Goal: Information Seeking & Learning: Learn about a topic

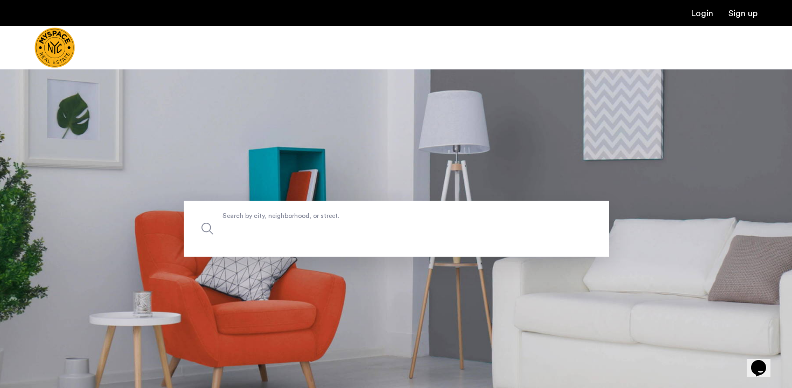
click at [282, 218] on label "Search by city, neighborhood, or street." at bounding box center [396, 229] width 425 height 56
click at [282, 218] on input "Search by city, neighborhood, or street." at bounding box center [396, 229] width 425 height 56
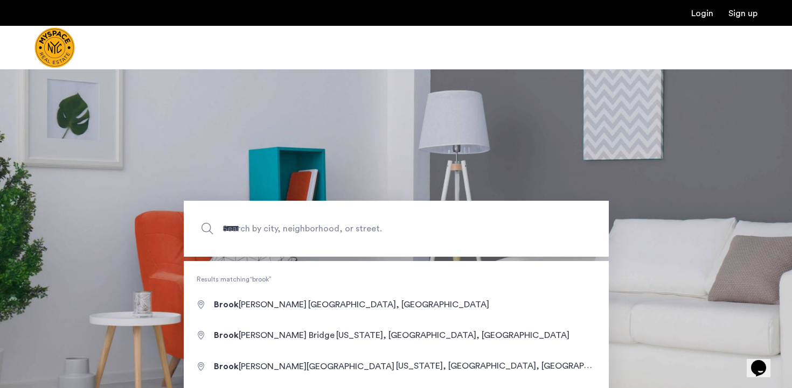
type input "**********"
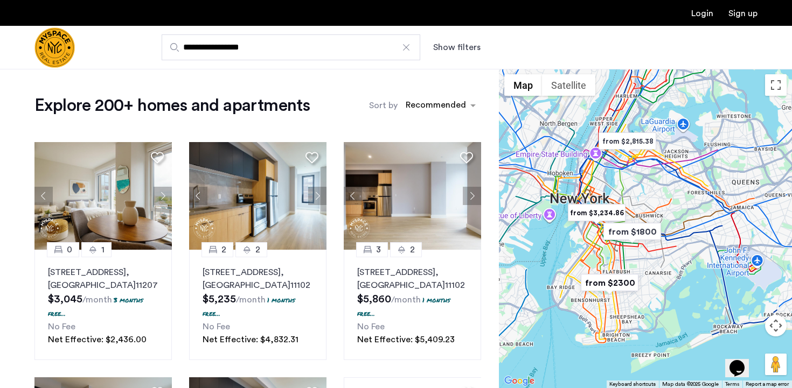
click at [624, 142] on img "from $2,815.38" at bounding box center [627, 141] width 66 height 24
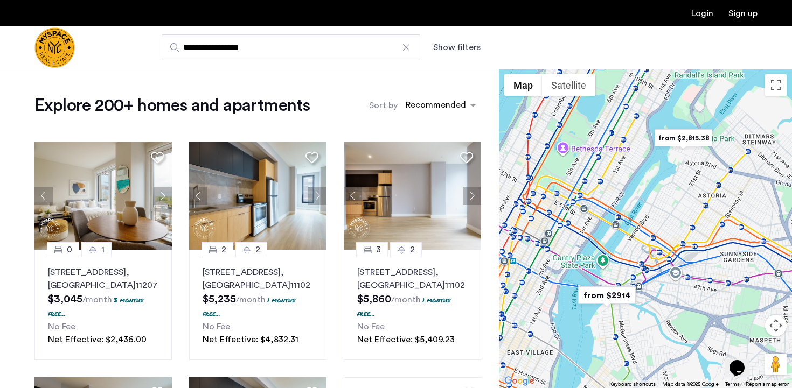
click at [619, 294] on img "from $2914" at bounding box center [606, 295] width 66 height 24
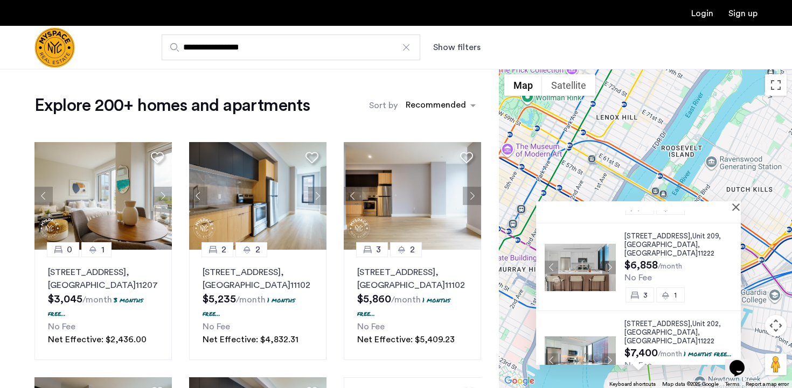
scroll to position [178, 0]
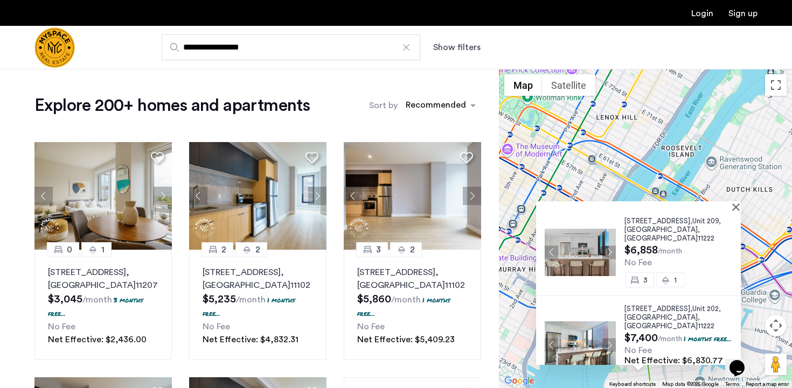
click at [619, 179] on div "[STREET_ADDRESS] $2,914 /month No Fee 0 [GEOGRAPHIC_DATA][STREET_ADDRESS] $3,81…" at bounding box center [645, 228] width 293 height 319
click at [733, 205] on div at bounding box center [634, 205] width 197 height 9
click at [741, 207] on button "Close" at bounding box center [738, 207] width 8 height 8
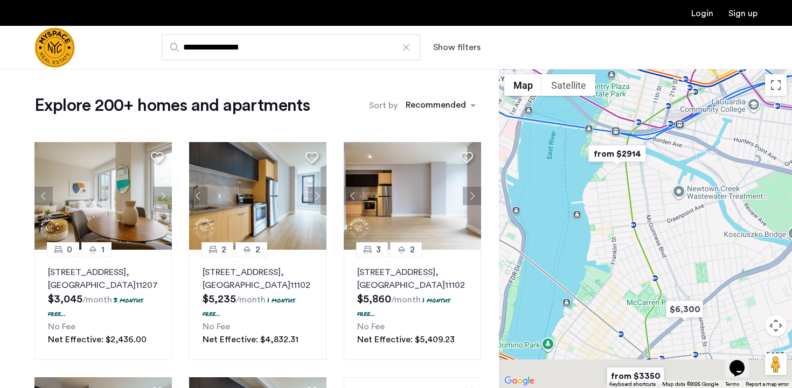
drag, startPoint x: 690, startPoint y: 261, endPoint x: 669, endPoint y: 66, distance: 196.6
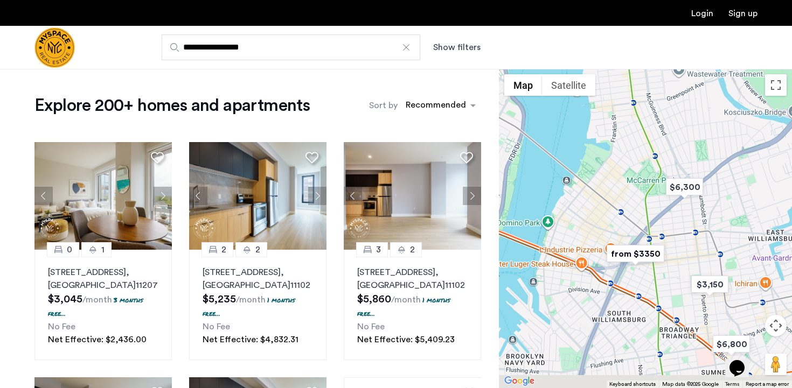
drag, startPoint x: 660, startPoint y: 211, endPoint x: 661, endPoint y: 86, distance: 124.9
click at [661, 86] on div at bounding box center [645, 228] width 293 height 319
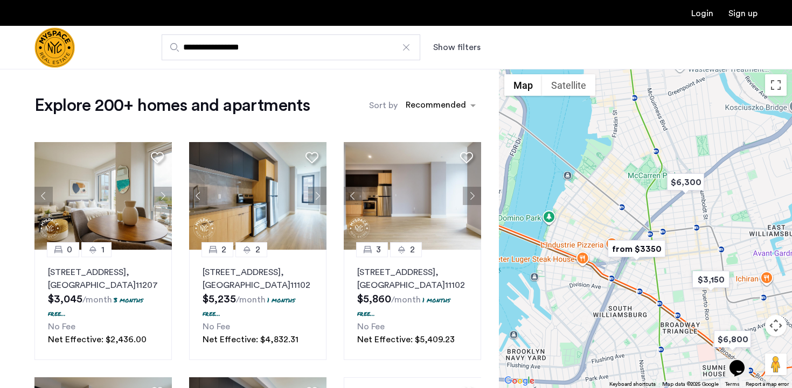
click at [638, 248] on img "from $3350" at bounding box center [636, 249] width 66 height 24
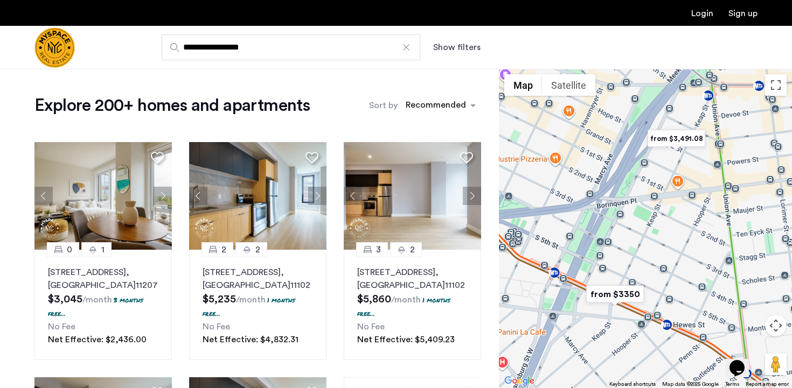
click at [671, 140] on img "from $3,491.08" at bounding box center [676, 139] width 66 height 24
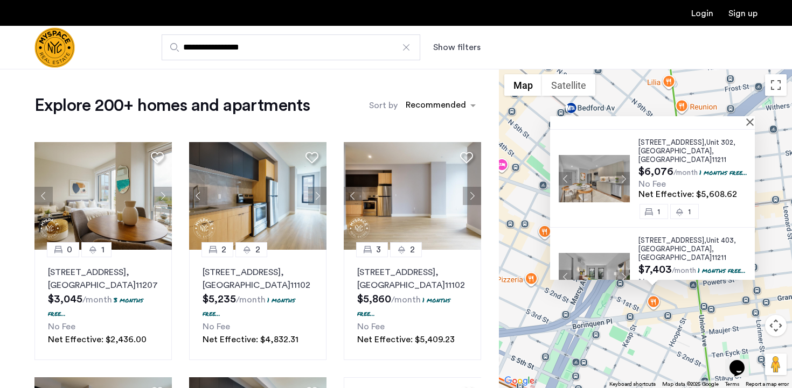
scroll to position [211, 0]
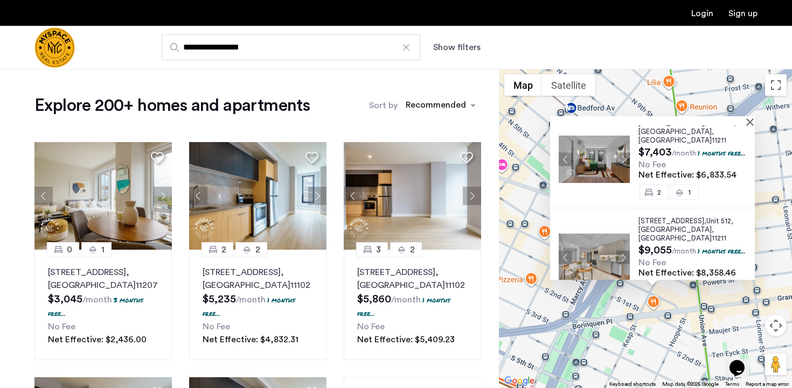
click at [667, 335] on div "[STREET_ADDRESS] $3,782 /month 1 months free... No Fee Net Effective: $3,491.08…" at bounding box center [645, 228] width 293 height 319
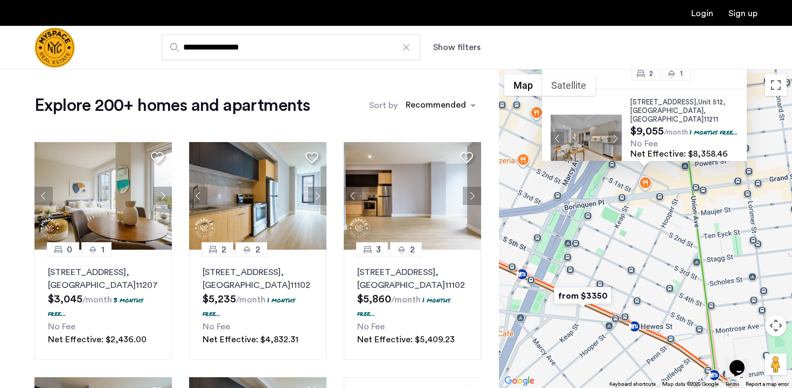
drag, startPoint x: 666, startPoint y: 354, endPoint x: 649, endPoint y: 220, distance: 135.6
click at [649, 220] on div "[STREET_ADDRESS] $3,782 /month 1 months free... No Fee Net Effective: $3,491.08…" at bounding box center [645, 228] width 293 height 319
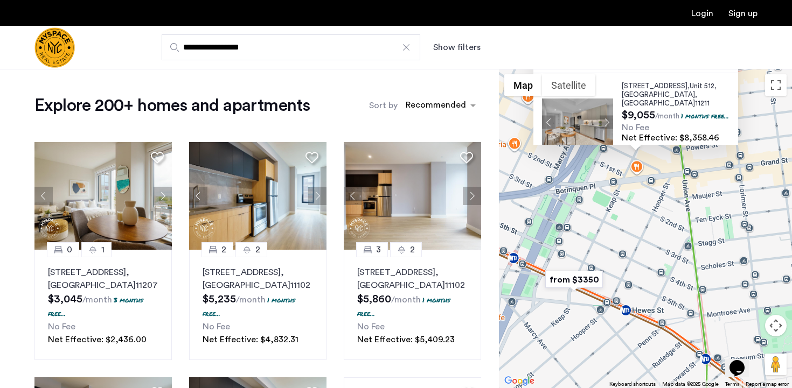
click at [592, 278] on img "from $3350" at bounding box center [574, 280] width 66 height 24
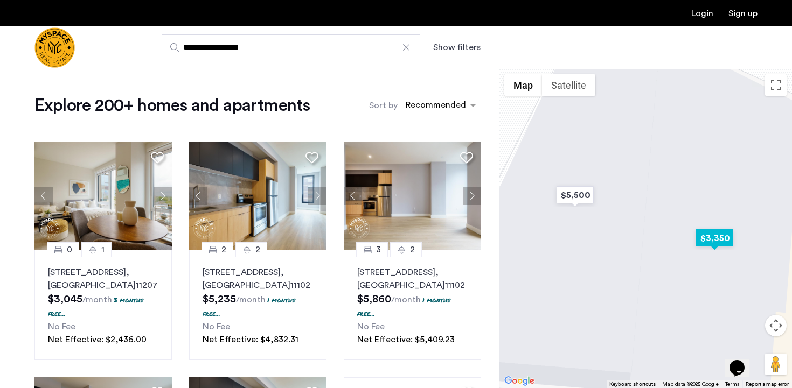
click at [705, 238] on img "$3,350" at bounding box center [714, 238] width 46 height 24
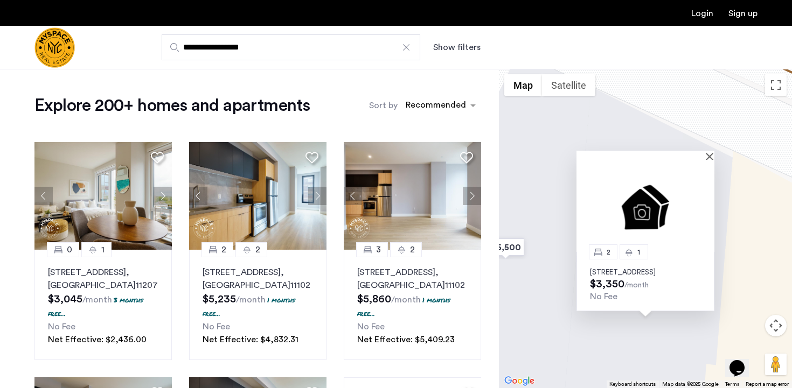
click at [600, 218] on img at bounding box center [645, 206] width 138 height 92
click at [515, 246] on img "$5,500" at bounding box center [505, 247] width 46 height 24
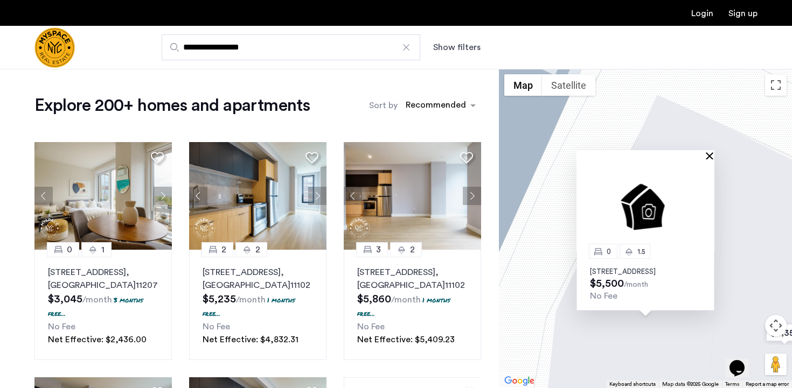
click at [708, 152] on button "Close" at bounding box center [712, 156] width 8 height 8
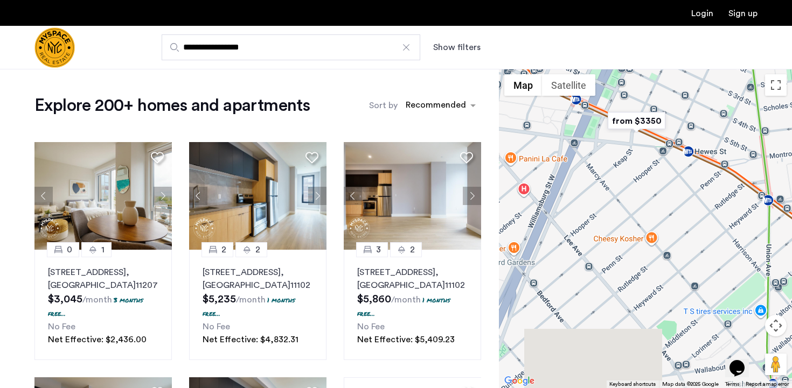
drag, startPoint x: 654, startPoint y: 308, endPoint x: 596, endPoint y: 179, distance: 141.7
click at [596, 179] on div "To navigate, press the arrow keys." at bounding box center [645, 228] width 293 height 319
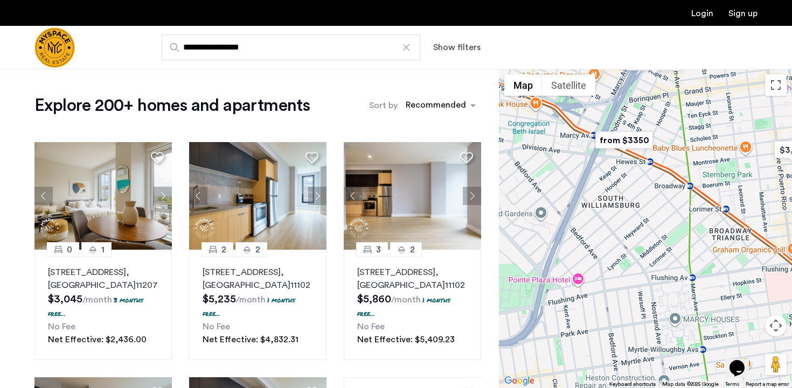
drag, startPoint x: 676, startPoint y: 316, endPoint x: 613, endPoint y: 241, distance: 98.2
click at [613, 241] on div "To navigate, press the arrow keys." at bounding box center [645, 228] width 293 height 319
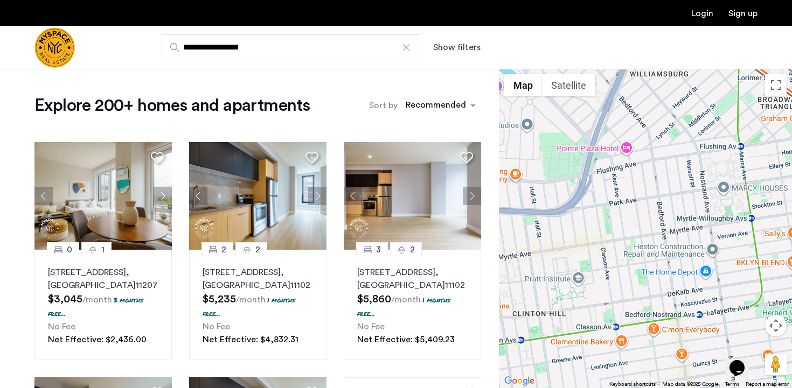
drag, startPoint x: 583, startPoint y: 298, endPoint x: 638, endPoint y: 170, distance: 138.9
click at [638, 170] on div "To navigate, press the arrow keys." at bounding box center [645, 228] width 293 height 319
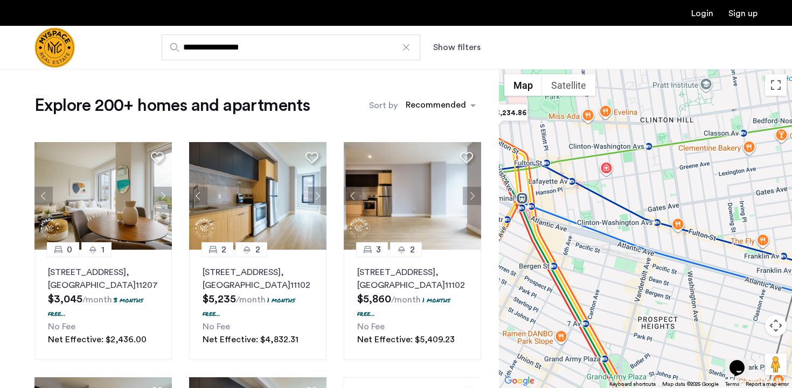
drag, startPoint x: 607, startPoint y: 284, endPoint x: 737, endPoint y: 83, distance: 238.8
click at [737, 83] on div "To navigate, press the arrow keys." at bounding box center [645, 228] width 293 height 319
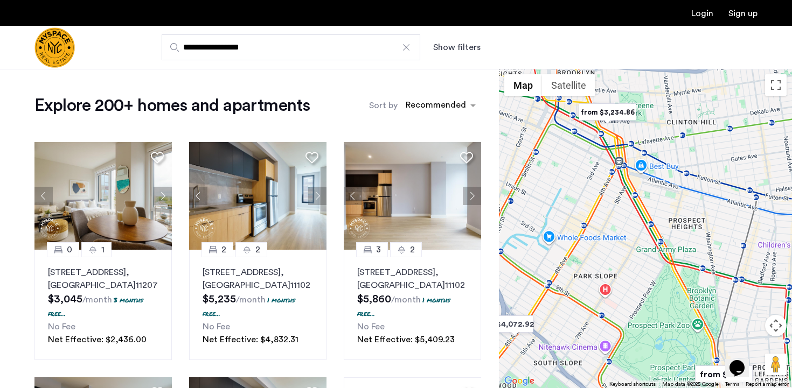
click at [607, 114] on img "from $3,234.86" at bounding box center [607, 112] width 66 height 24
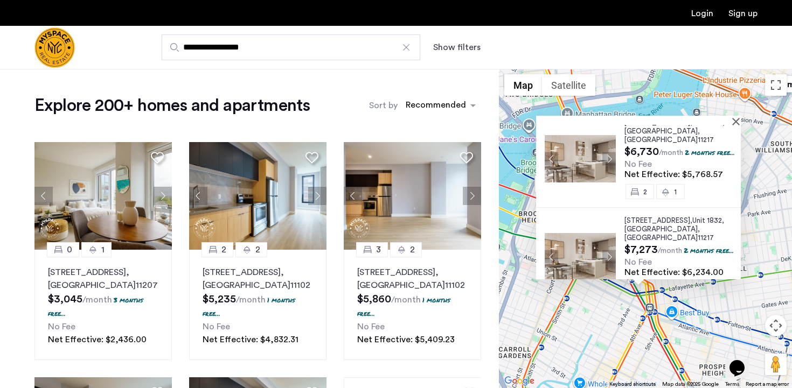
click at [585, 347] on div "[STREET_ADDRESS] $3,774 /month 2 months free... No Fee Net Effective: $3,234.86…" at bounding box center [645, 228] width 293 height 319
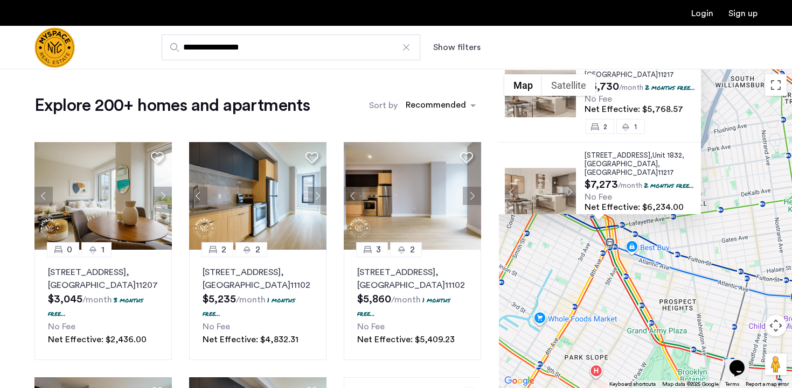
drag, startPoint x: 591, startPoint y: 340, endPoint x: 549, endPoint y: 268, distance: 83.8
click at [549, 268] on div "[STREET_ADDRESS] $3,774 /month 2 months free... No Fee Net Effective: $3,234.86…" at bounding box center [645, 228] width 293 height 319
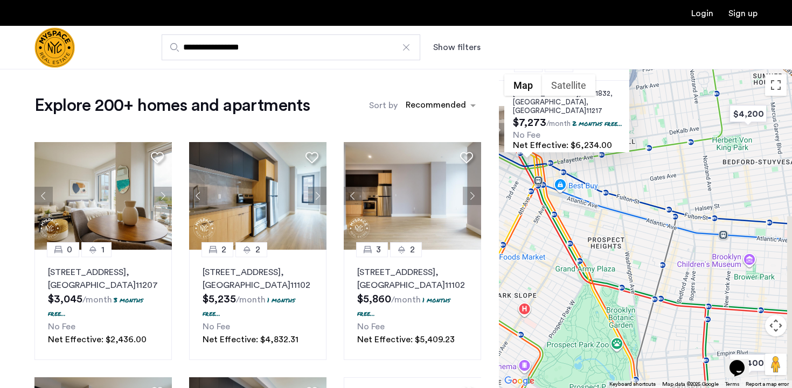
drag, startPoint x: 578, startPoint y: 302, endPoint x: 507, endPoint y: 244, distance: 91.4
click at [507, 244] on div "[STREET_ADDRESS] $3,774 /month 2 months free... No Fee Net Effective: $3,234.86…" at bounding box center [645, 228] width 293 height 319
click at [623, 247] on div "[STREET_ADDRESS] $3,774 /month 2 months free... No Fee Net Effective: $3,234.86…" at bounding box center [645, 228] width 293 height 319
click at [747, 109] on img "$4,200" at bounding box center [747, 113] width 46 height 24
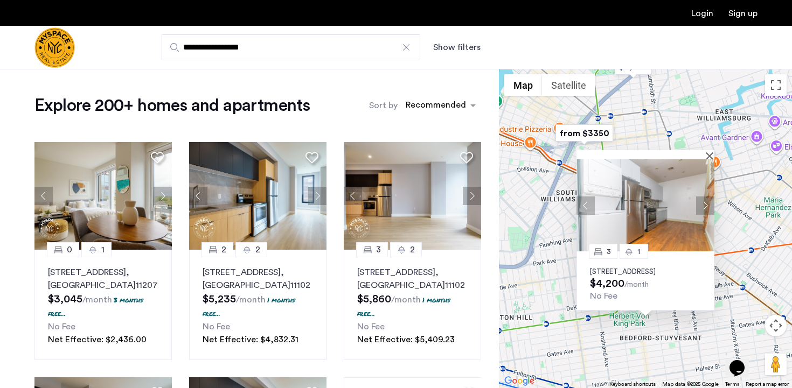
click at [704, 196] on button "Next apartment" at bounding box center [705, 205] width 18 height 18
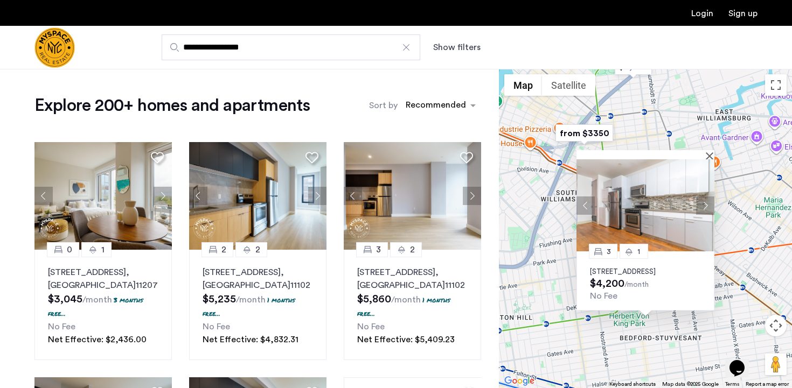
click at [704, 196] on button "Next apartment" at bounding box center [705, 205] width 18 height 18
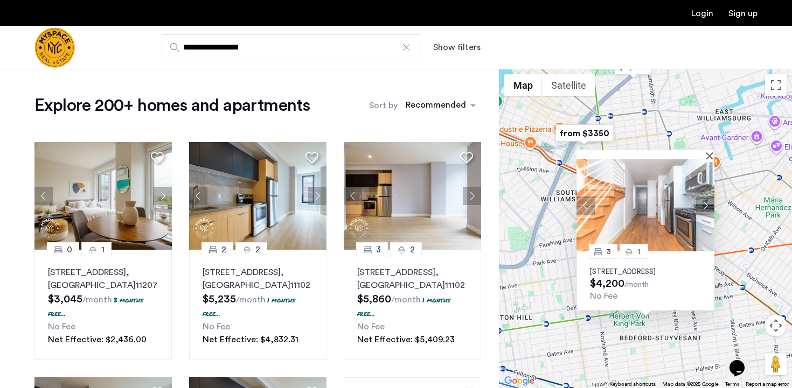
click at [702, 196] on button "Next apartment" at bounding box center [705, 205] width 18 height 18
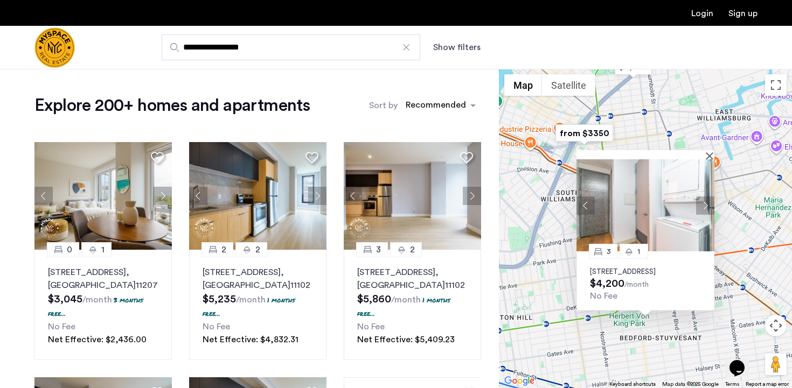
click at [733, 274] on div "3 1 [STREET_ADDRESS] $4,200 /month No Fee" at bounding box center [645, 228] width 293 height 319
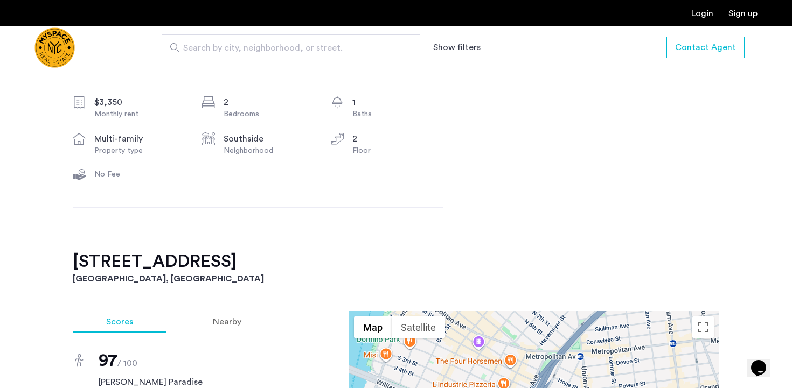
scroll to position [609, 0]
